Goal: Task Accomplishment & Management: Use online tool/utility

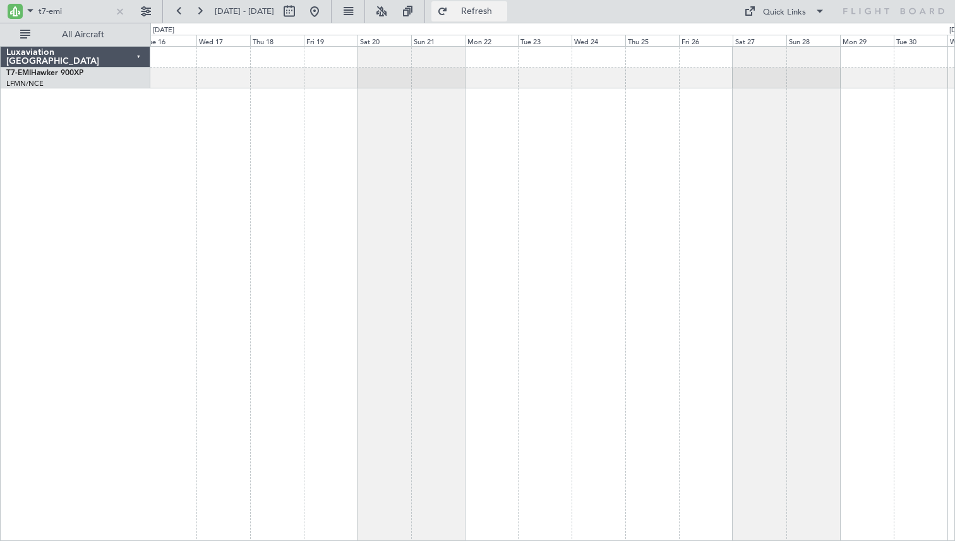
click at [488, 9] on button "Refresh" at bounding box center [469, 11] width 76 height 20
click at [501, 7] on span "Refresh" at bounding box center [476, 11] width 53 height 9
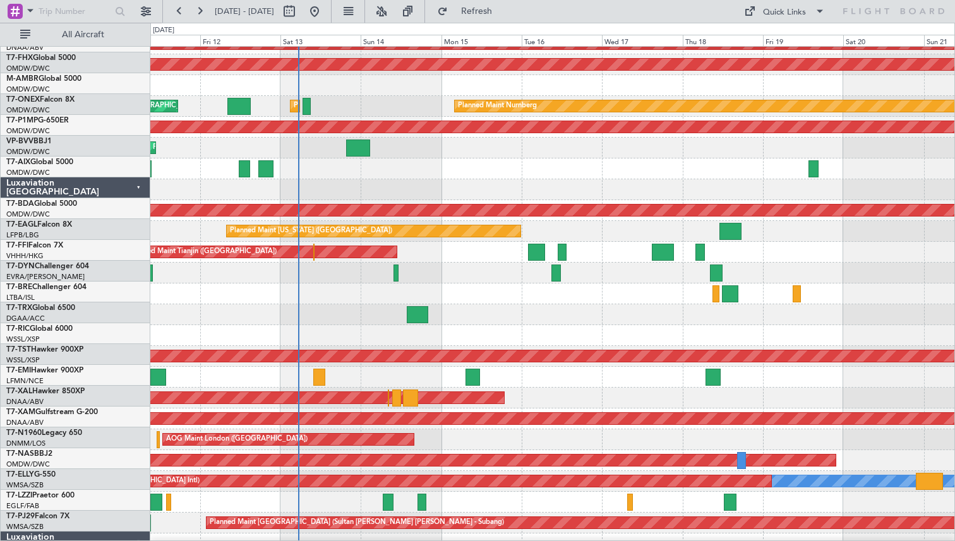
scroll to position [222, 0]
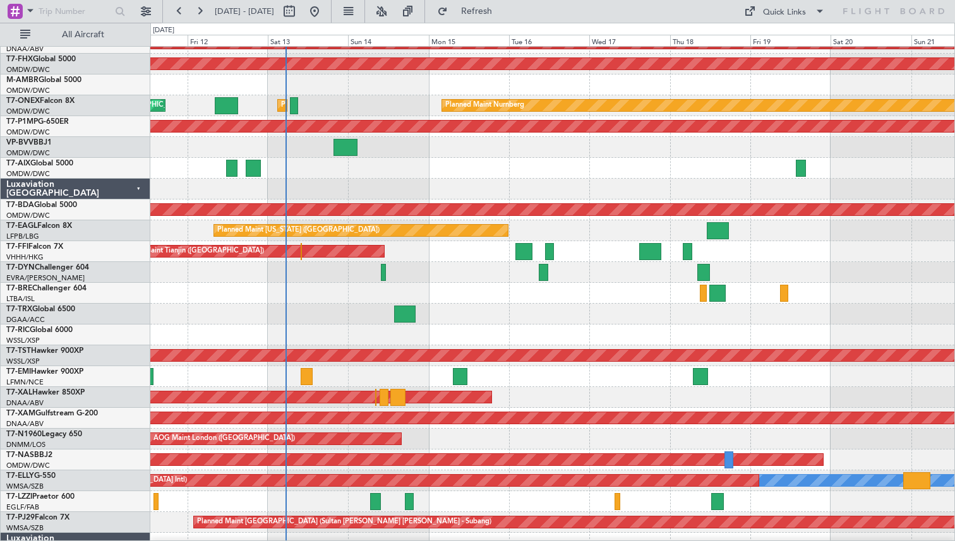
click at [572, 308] on div "Planned Maint [GEOGRAPHIC_DATA] ([GEOGRAPHIC_DATA])" at bounding box center [552, 314] width 804 height 21
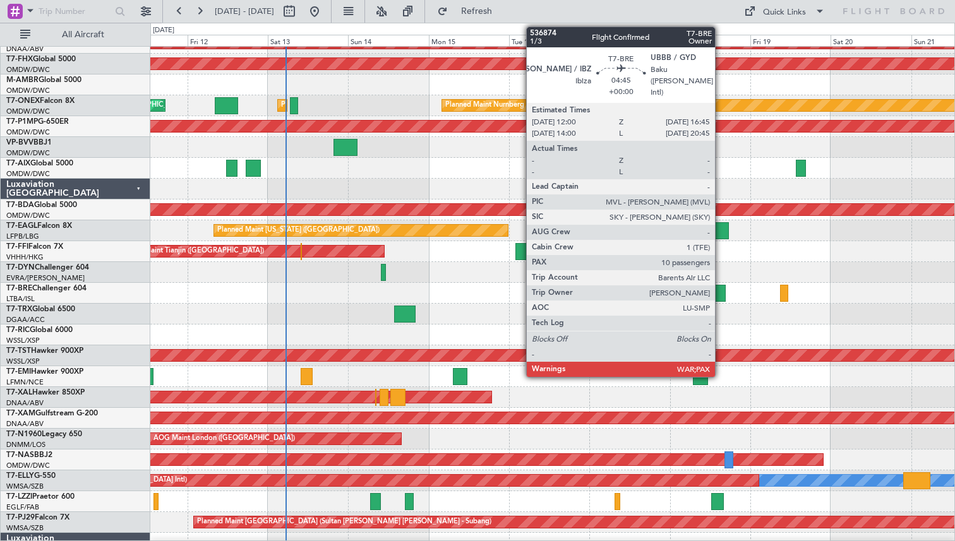
click at [721, 291] on div at bounding box center [717, 293] width 16 height 17
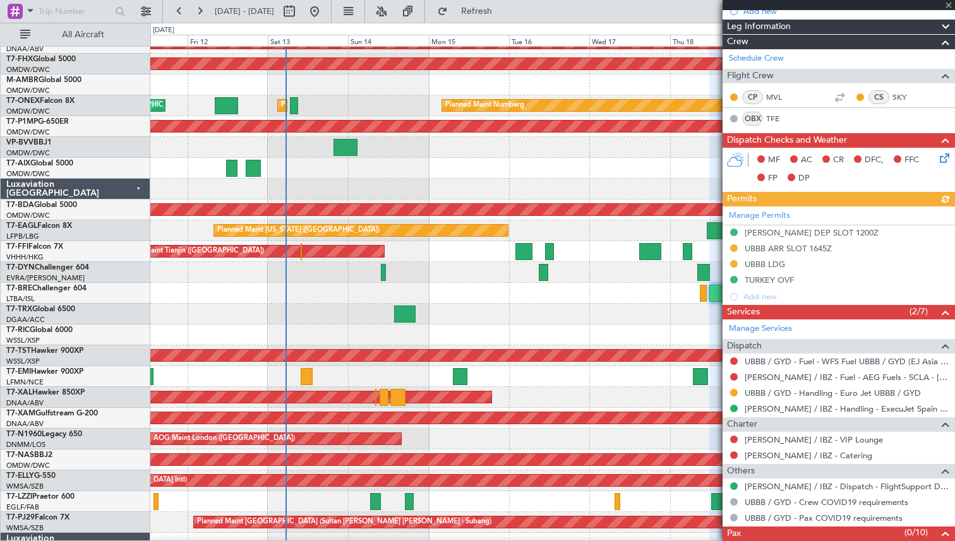
scroll to position [187, 0]
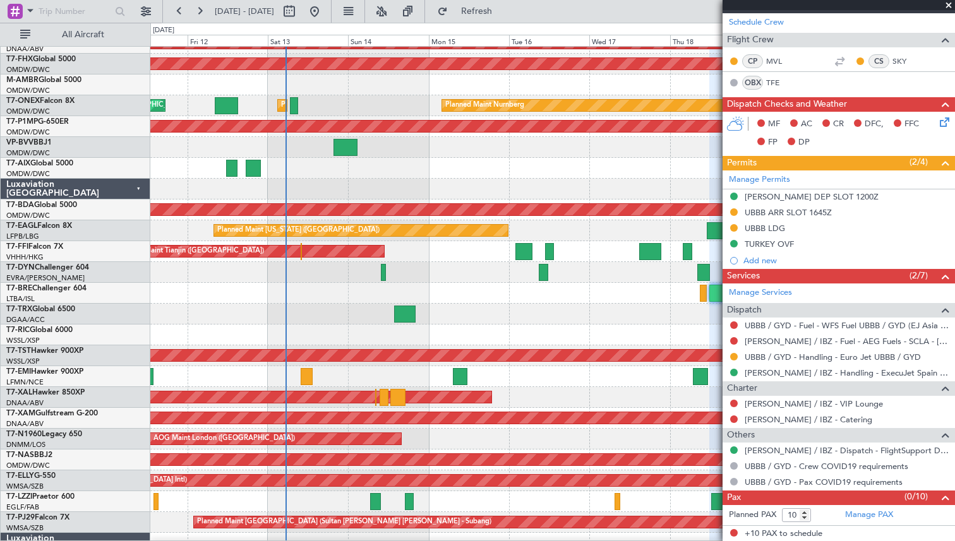
click at [948, 4] on span at bounding box center [949, 5] width 13 height 11
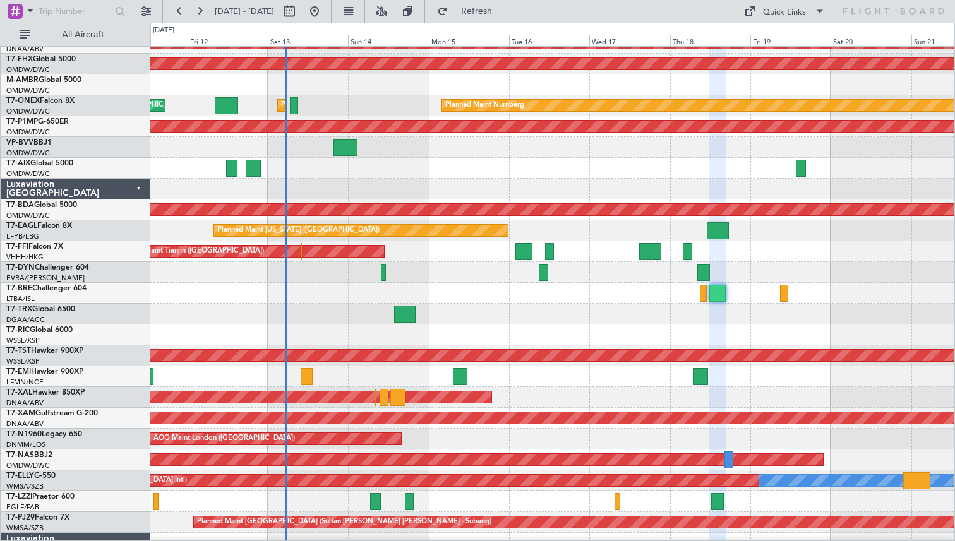
type input "0"
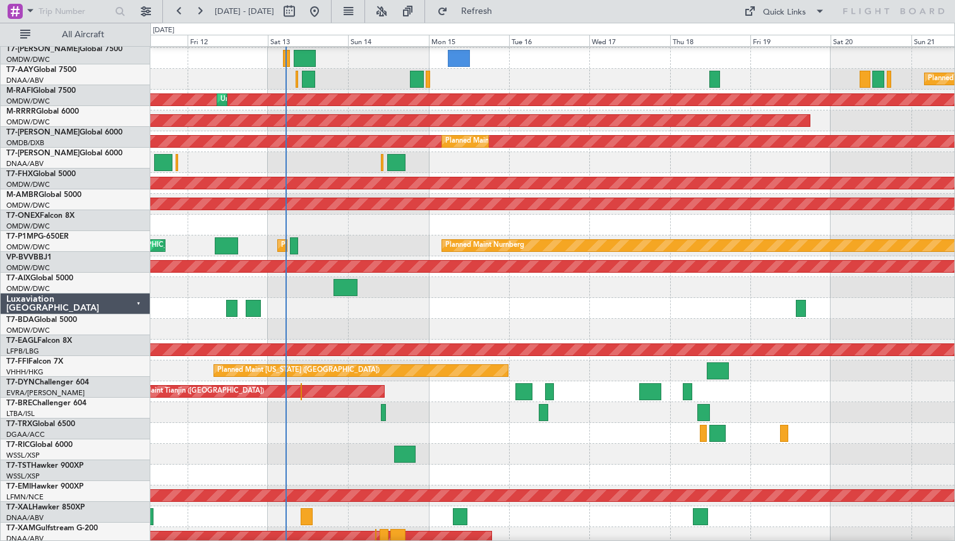
scroll to position [0, 0]
